Goal: Check status: Check status

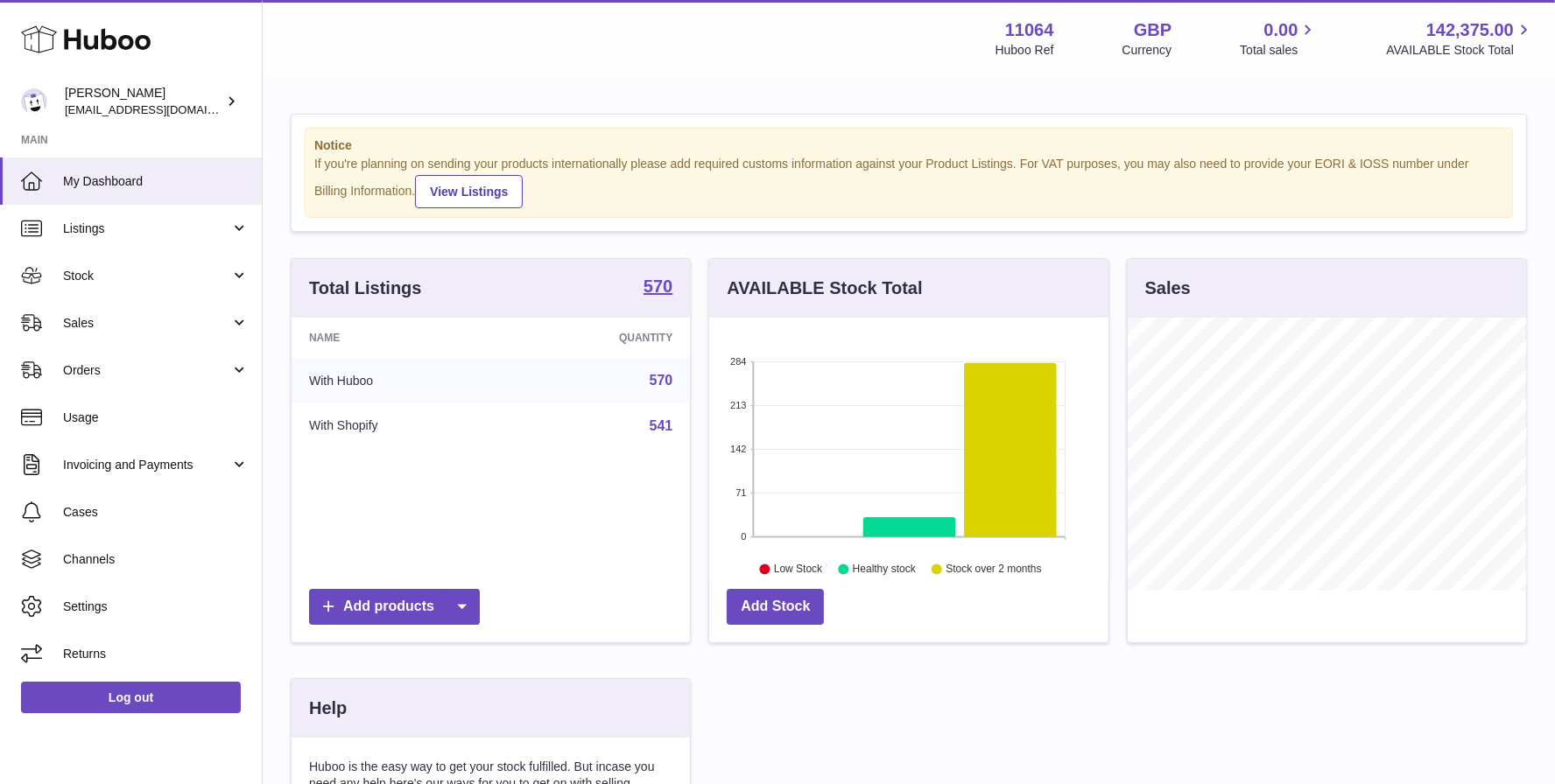
scroll to position [272, 399]
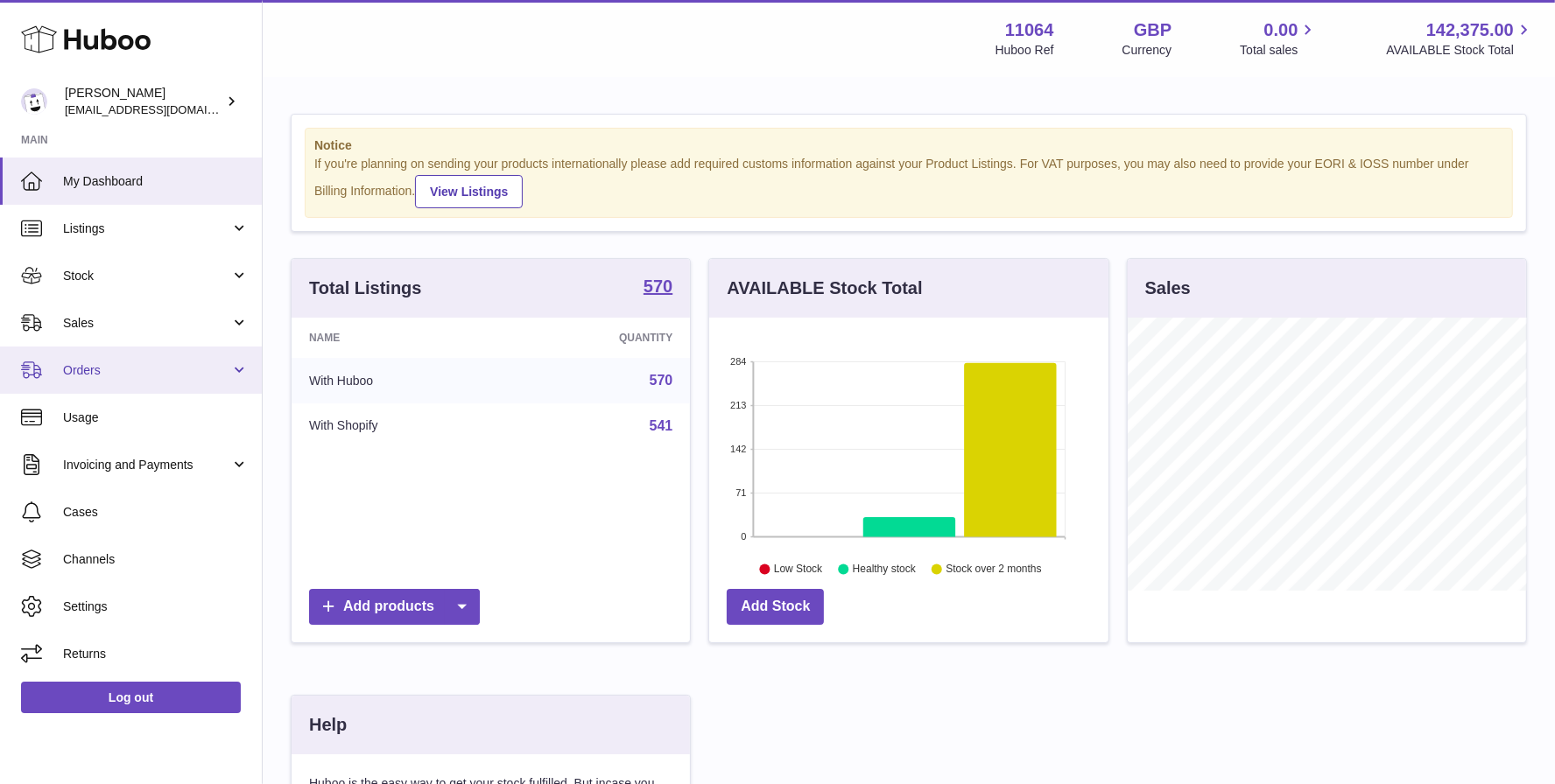
click at [132, 368] on span "Orders" at bounding box center [146, 371] width 167 height 17
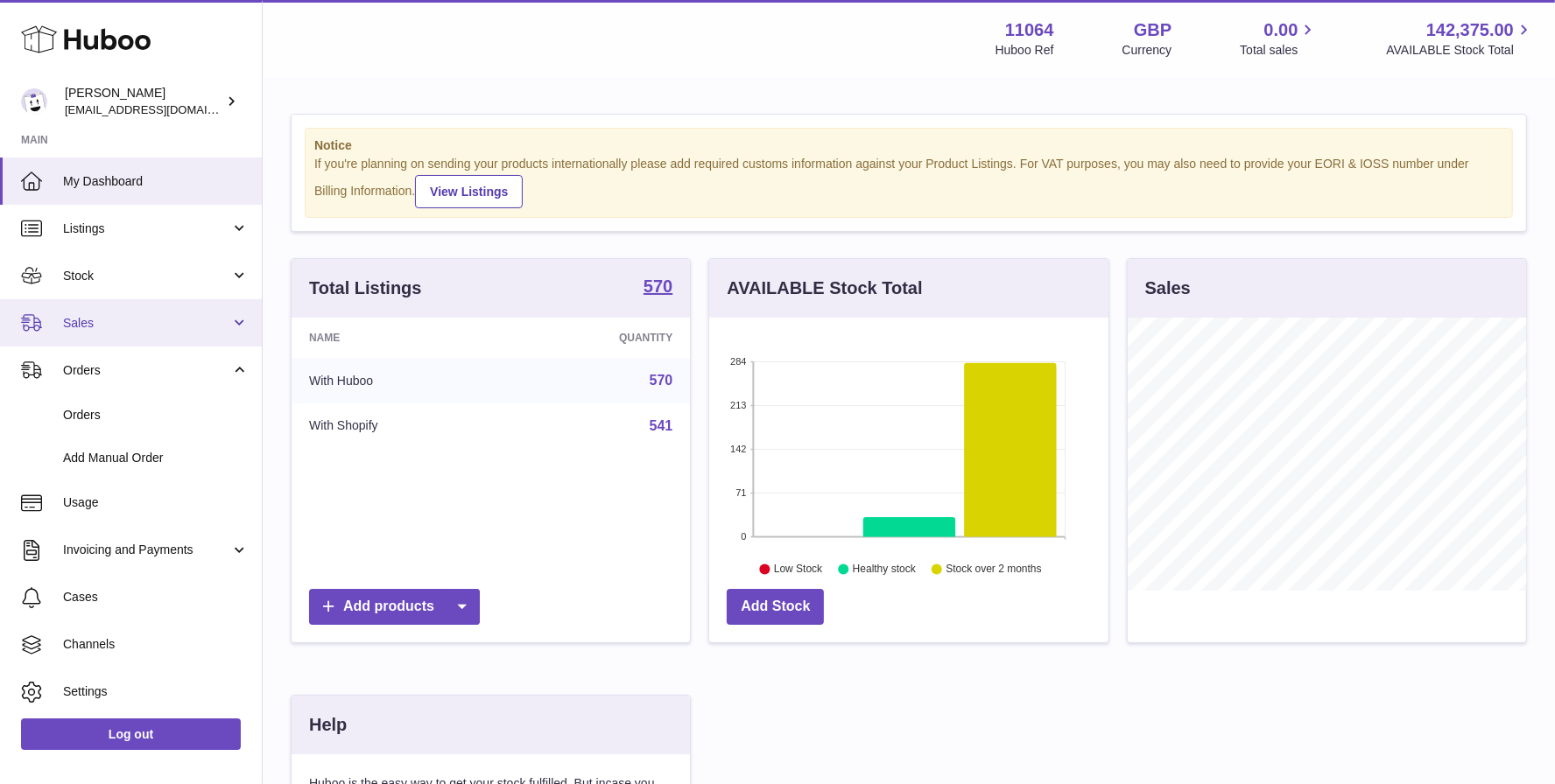
click at [189, 316] on span "Sales" at bounding box center [146, 323] width 167 height 17
click at [177, 329] on span "Sales" at bounding box center [146, 323] width 167 height 17
click at [178, 329] on span "Sales" at bounding box center [146, 323] width 167 height 17
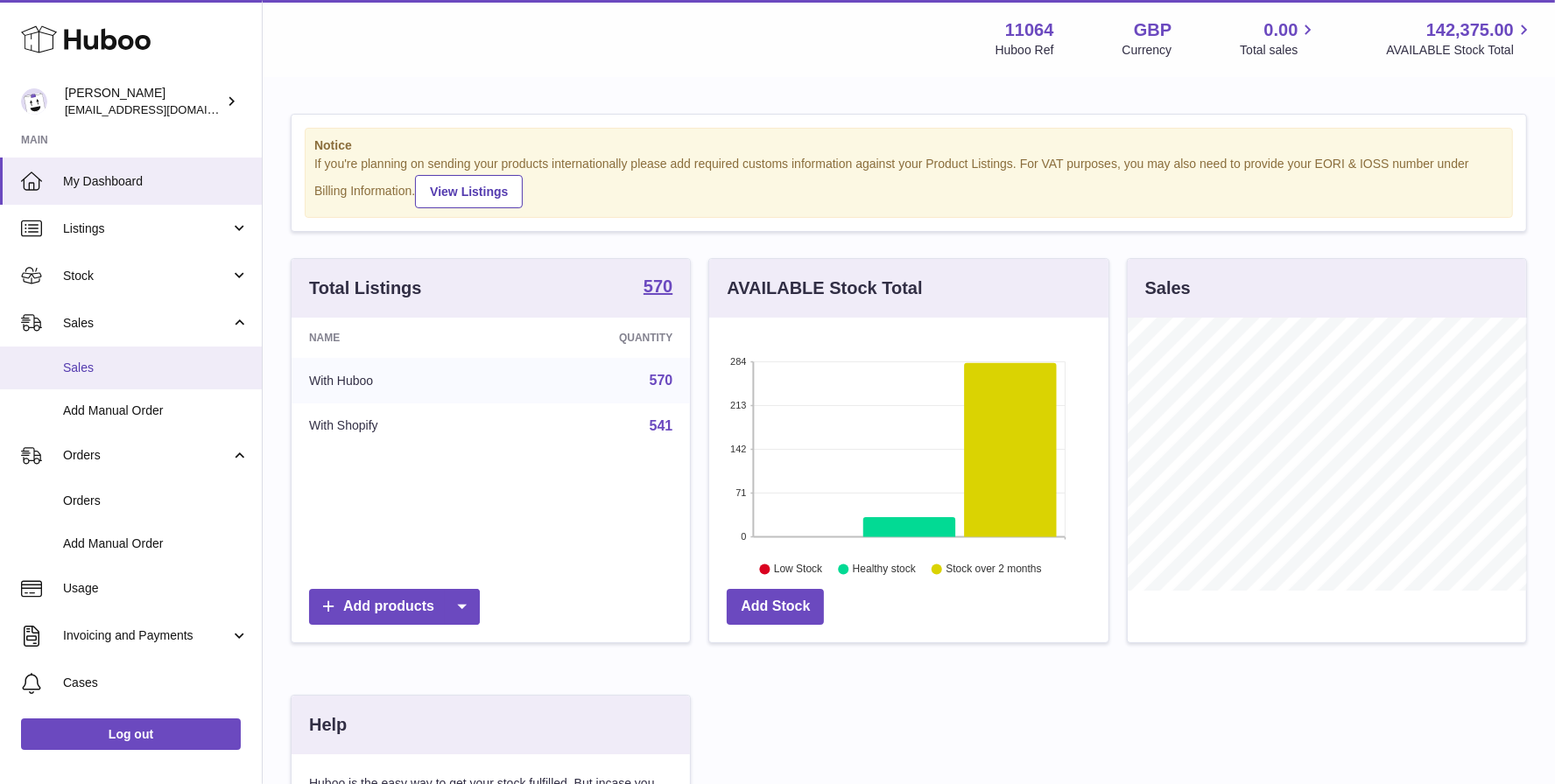
click at [175, 384] on link "Sales" at bounding box center [131, 368] width 261 height 43
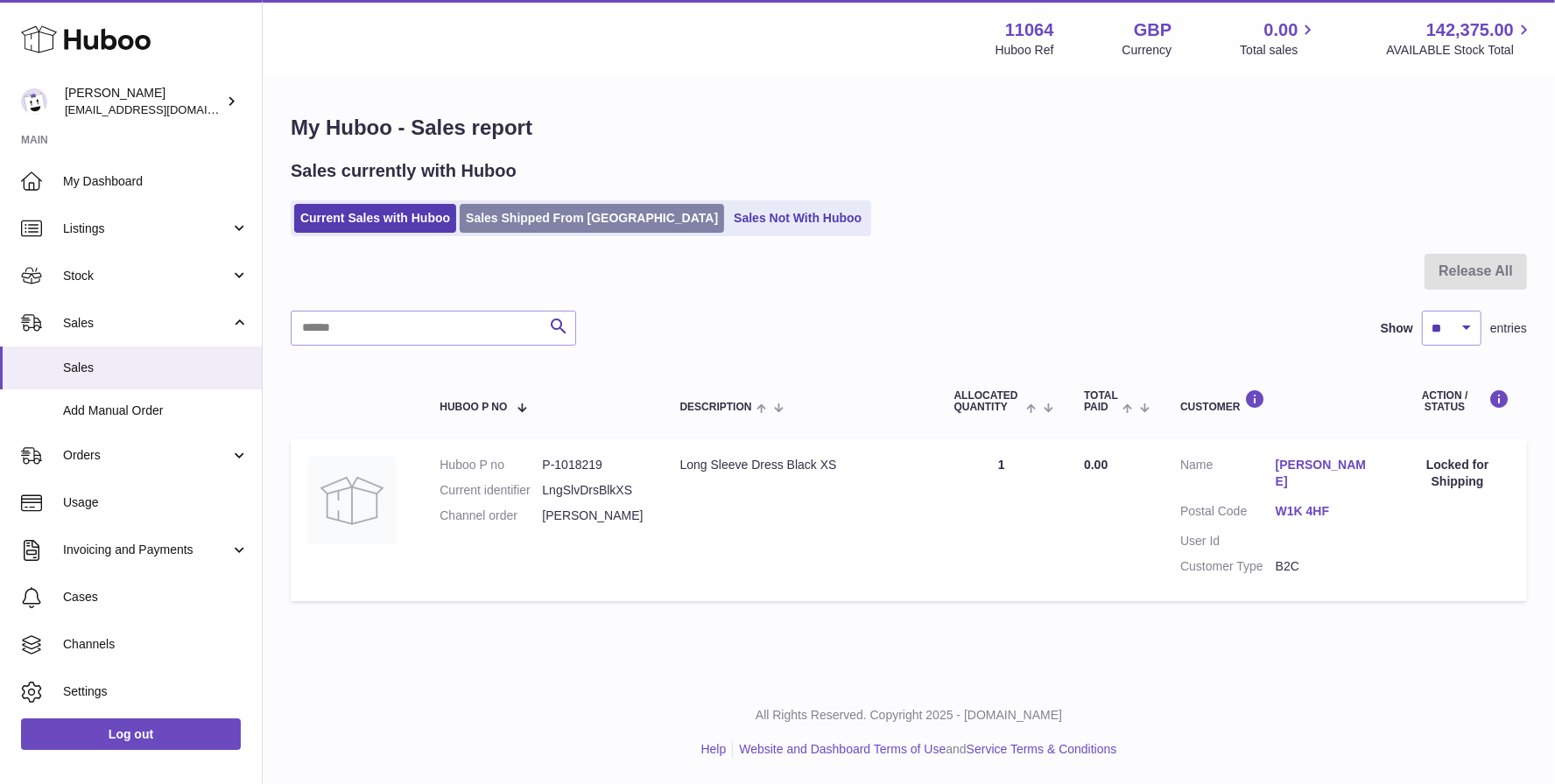
click at [571, 216] on link "Sales Shipped From [GEOGRAPHIC_DATA]" at bounding box center [591, 218] width 264 height 29
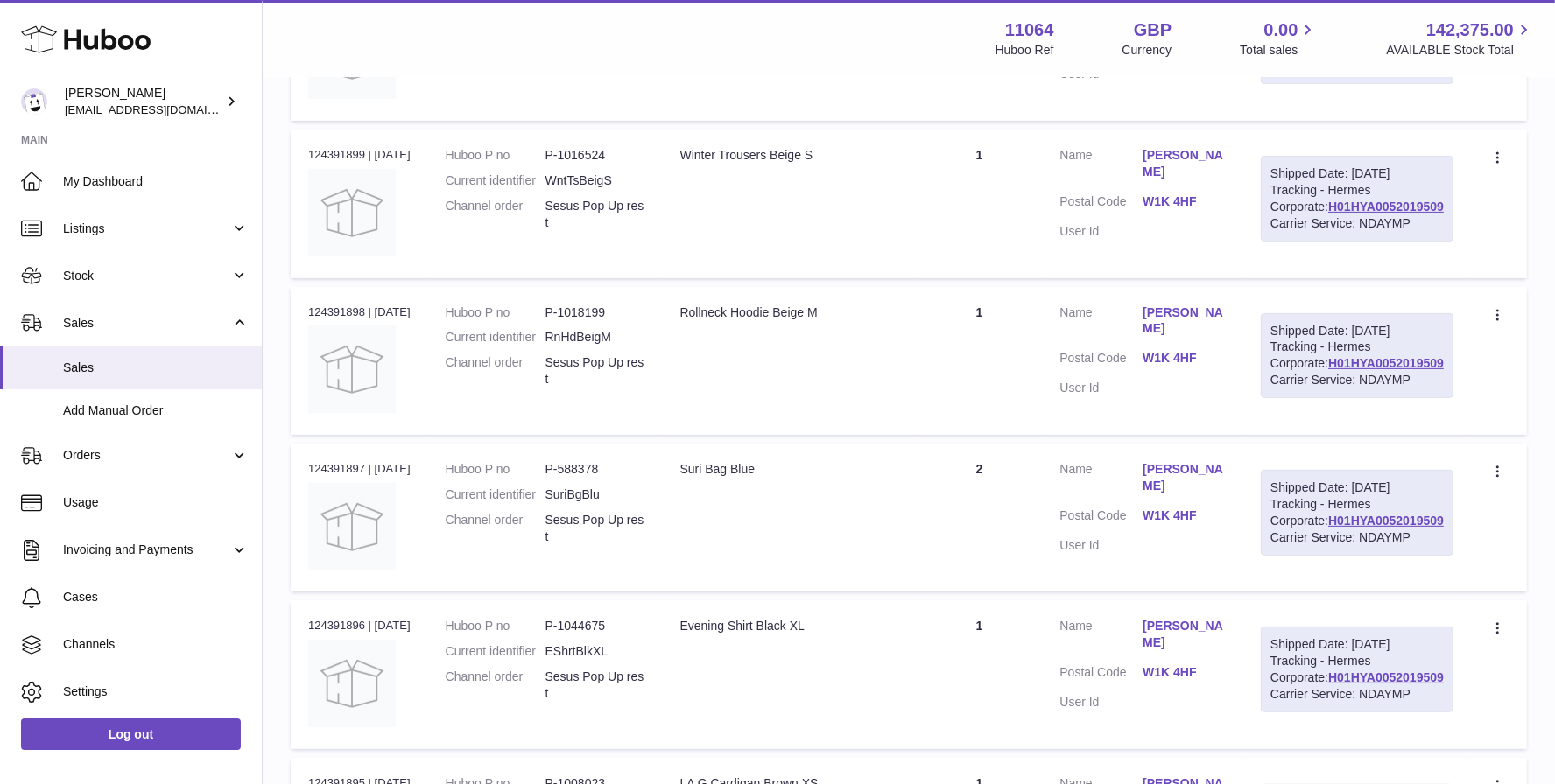
scroll to position [613, 0]
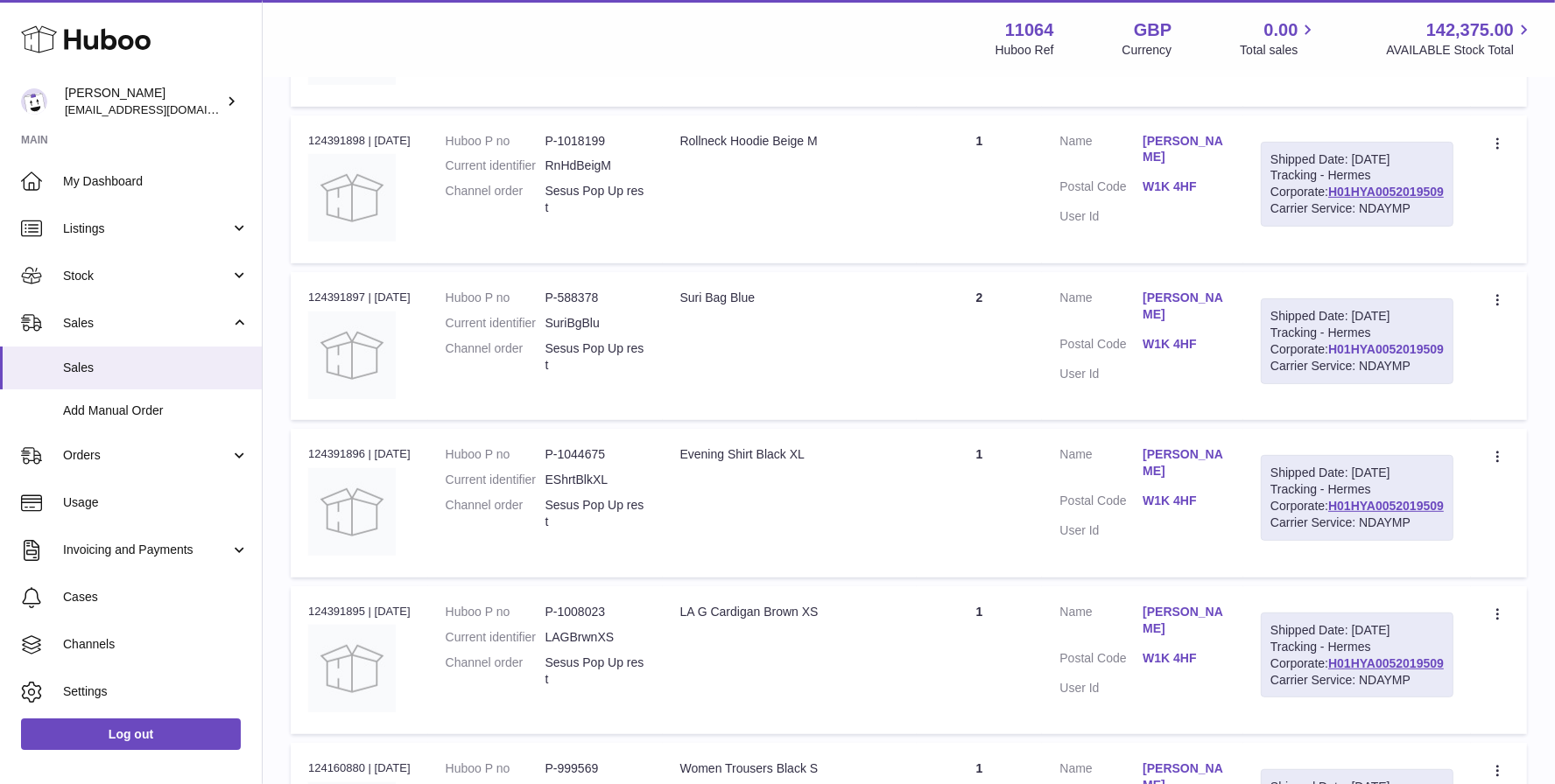
click at [1409, 356] on link "H01HYA0052019509" at bounding box center [1386, 349] width 115 height 14
click at [917, 420] on td "Description Suri Bag Blue" at bounding box center [789, 346] width 254 height 148
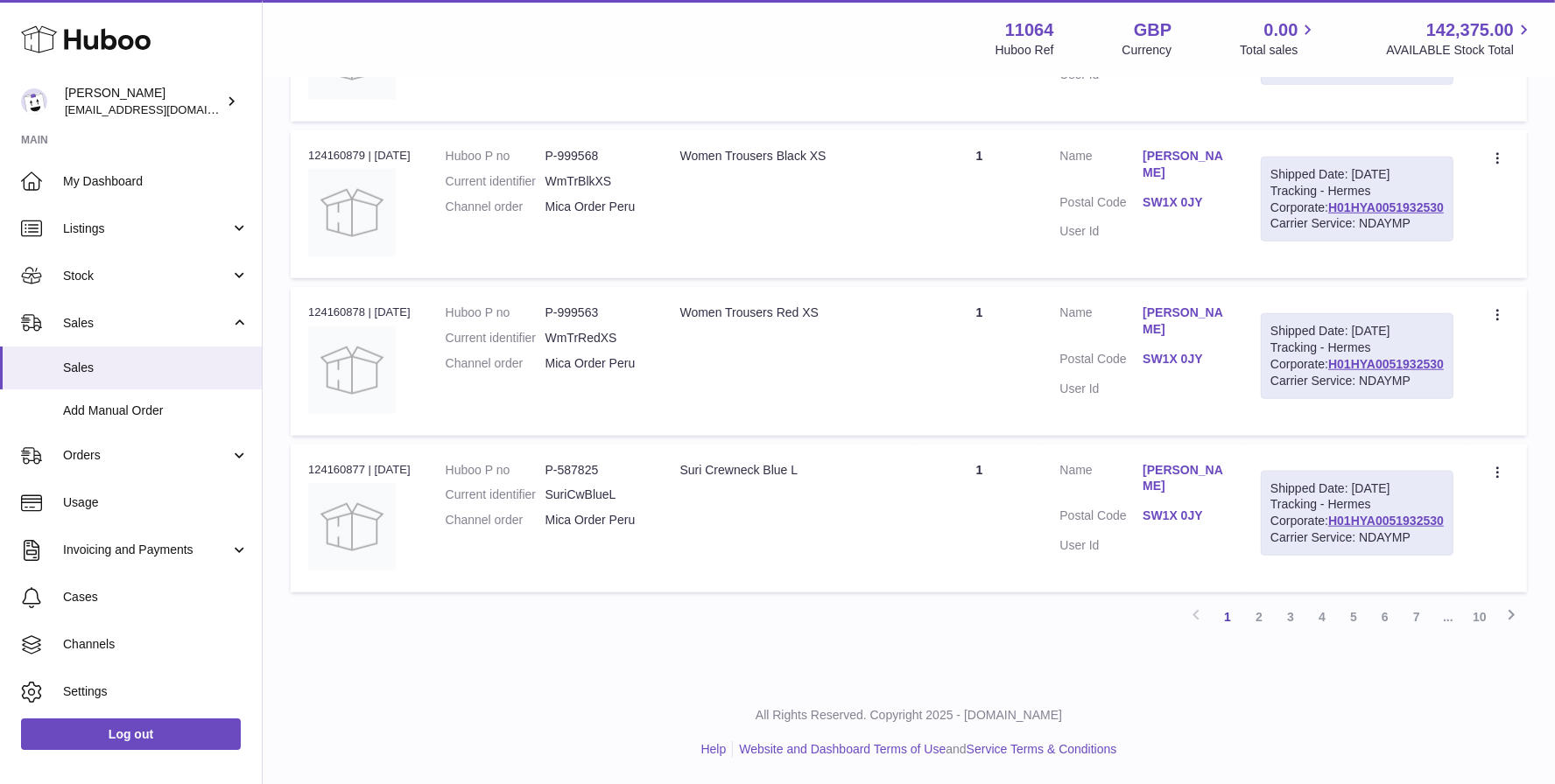
scroll to position [1769, 0]
click at [1256, 621] on link "2" at bounding box center [1258, 617] width 31 height 31
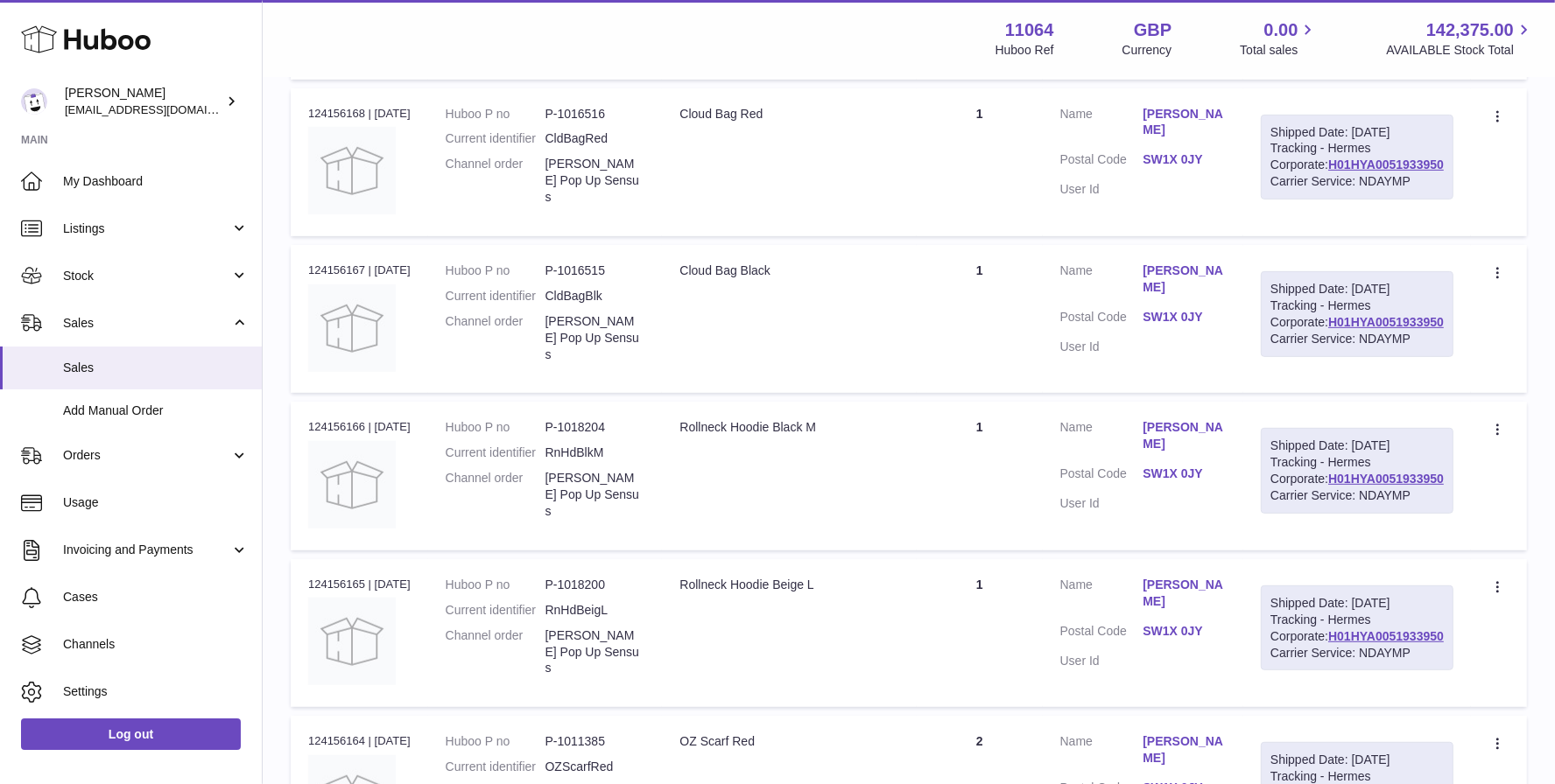
scroll to position [79, 0]
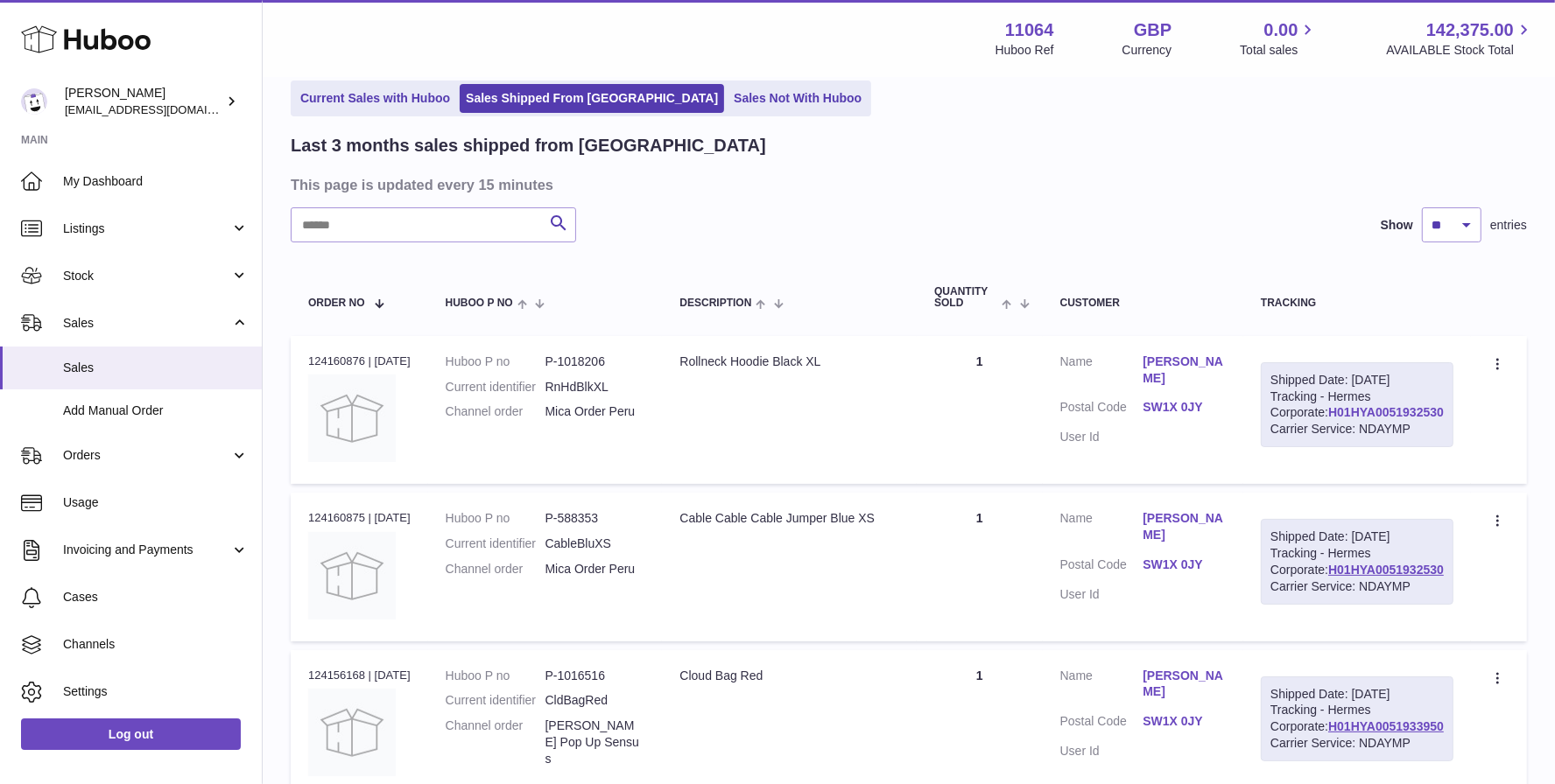
click at [1388, 419] on link "H01HYA0051932530" at bounding box center [1386, 412] width 115 height 14
